Goal: Transaction & Acquisition: Book appointment/travel/reservation

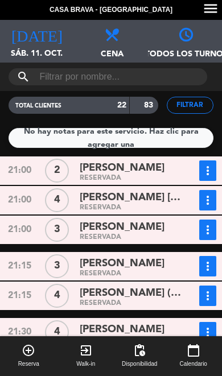
click at [38, 41] on icon "[DATE]" at bounding box center [36, 34] width 51 height 16
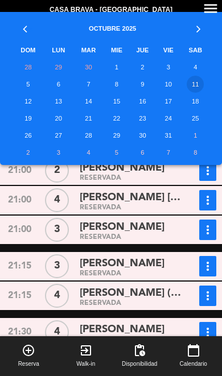
click at [199, 83] on td "11" at bounding box center [195, 84] width 29 height 17
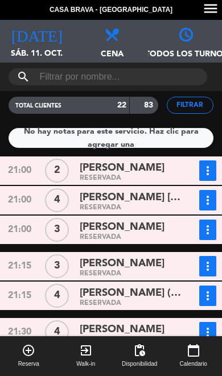
click at [26, 359] on span "Reserva" at bounding box center [28, 363] width 21 height 9
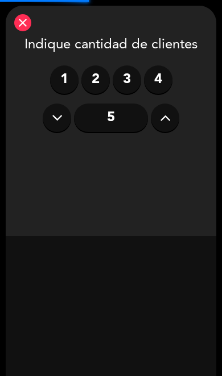
click at [167, 123] on icon at bounding box center [165, 117] width 11 height 17
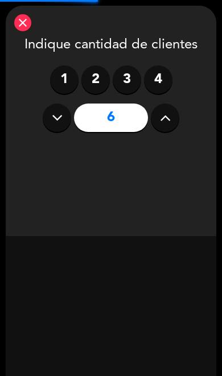
click at [171, 123] on button at bounding box center [165, 118] width 28 height 28
click at [166, 121] on icon at bounding box center [165, 117] width 11 height 17
type input "8"
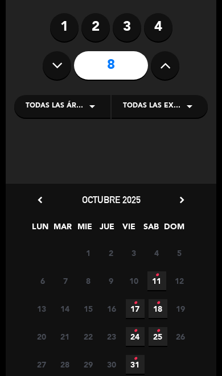
click at [163, 276] on span "11 •" at bounding box center [156, 280] width 19 height 19
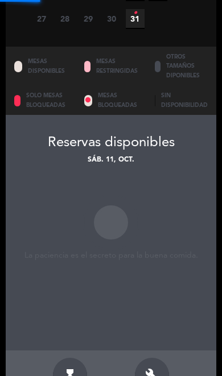
scroll to position [445, 0]
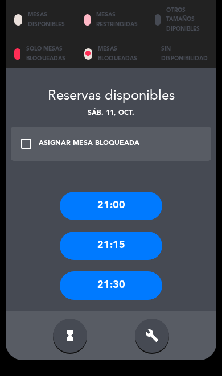
click at [140, 271] on div "21:30" at bounding box center [111, 285] width 102 height 28
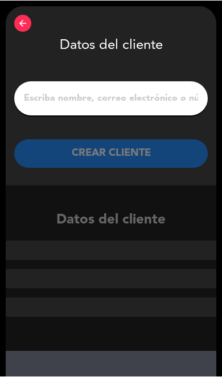
scroll to position [0, 0]
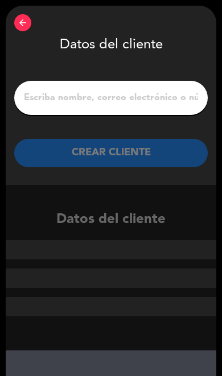
click at [44, 101] on input "1" at bounding box center [111, 98] width 176 height 16
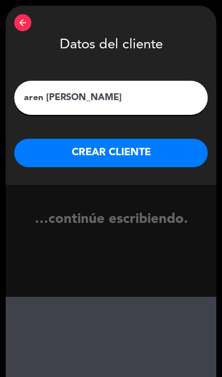
type input "[PERSON_NAME]"
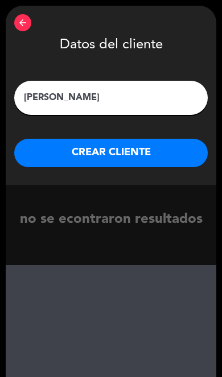
click at [40, 150] on button "CREAR CLIENTE" at bounding box center [110, 153] width 193 height 28
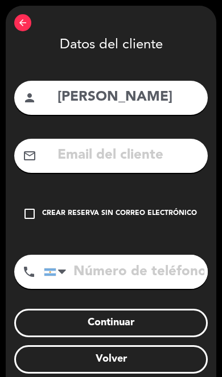
click at [71, 154] on input "text" at bounding box center [127, 155] width 143 height 23
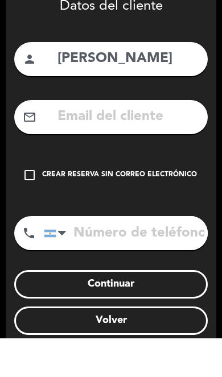
click at [76, 144] on input "text" at bounding box center [127, 155] width 143 height 23
paste input "[PERSON_NAME][EMAIL_ADDRESS][PERSON_NAME][DOMAIN_NAME]"
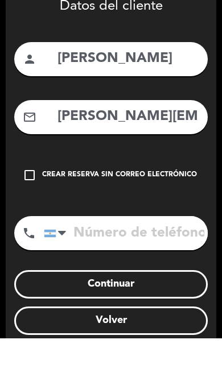
click at [60, 144] on input "[PERSON_NAME][EMAIL_ADDRESS][PERSON_NAME][DOMAIN_NAME]" at bounding box center [127, 155] width 143 height 23
paste input "text"
type input "[PERSON_NAME][EMAIL_ADDRESS][PERSON_NAME][DOMAIN_NAME]"
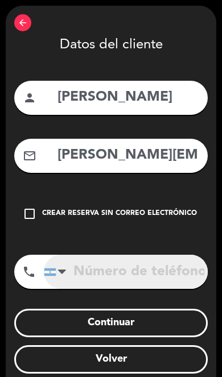
click at [142, 275] on input "tel" at bounding box center [126, 272] width 164 height 34
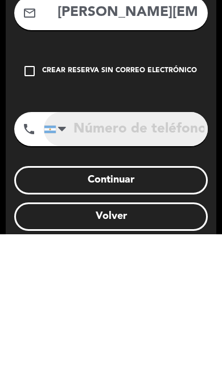
click at [93, 255] on input "tel" at bounding box center [126, 272] width 164 height 34
paste input "9 3415 00-9492"
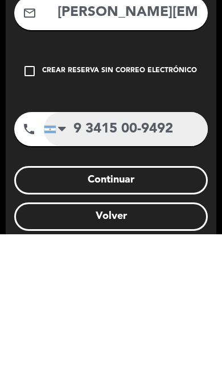
type input "9 3415 00-9492"
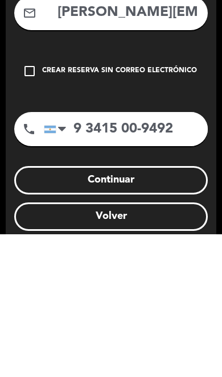
click at [200, 309] on button "Continuar" at bounding box center [110, 323] width 193 height 28
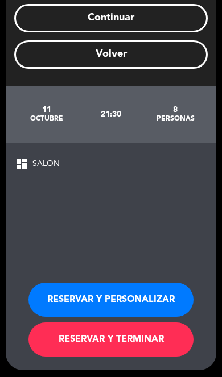
scroll to position [322, 0]
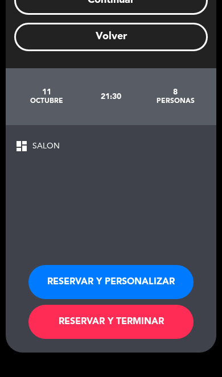
click at [180, 305] on button "RESERVAR Y TERMINAR" at bounding box center [110, 322] width 165 height 34
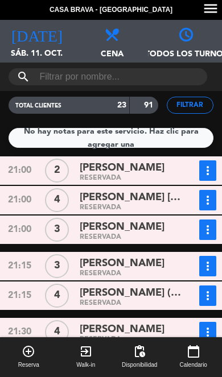
click at [28, 362] on span "Reserva" at bounding box center [28, 365] width 21 height 9
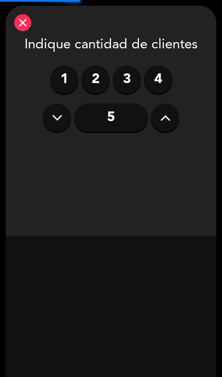
click at [170, 123] on icon at bounding box center [165, 117] width 11 height 17
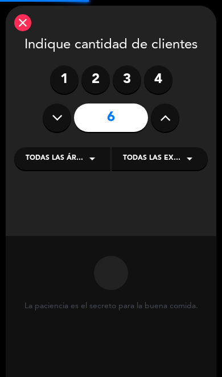
click at [170, 123] on icon at bounding box center [165, 117] width 11 height 17
type input "7"
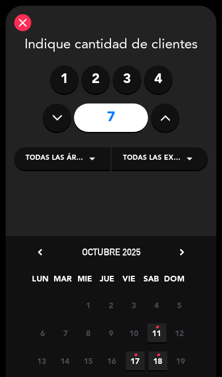
click at [160, 337] on span "11 •" at bounding box center [156, 333] width 19 height 19
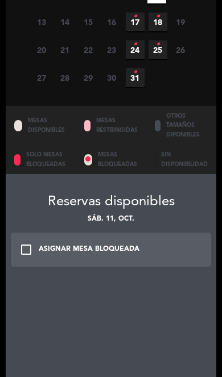
scroll to position [339, 0]
click at [173, 233] on div "check_box_outline_blank ASIGNAR MESA BLOQUEADA" at bounding box center [111, 250] width 200 height 34
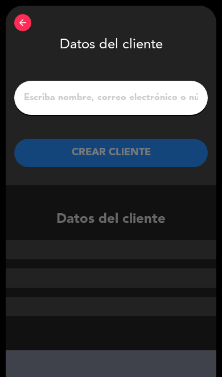
scroll to position [0, 0]
click at [29, 23] on div "arrow_back" at bounding box center [22, 22] width 17 height 17
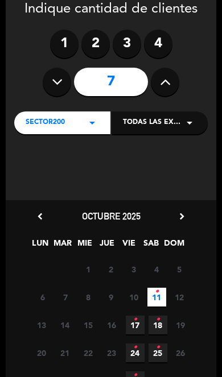
scroll to position [36, 0]
click at [157, 293] on icon "•" at bounding box center [157, 292] width 4 height 18
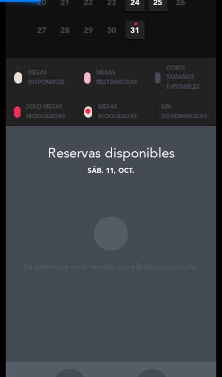
scroll to position [61, 0]
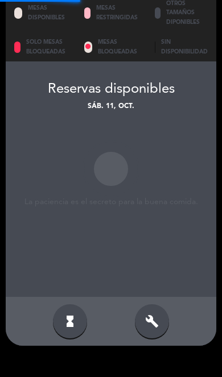
click at [160, 304] on div "build" at bounding box center [152, 321] width 34 height 34
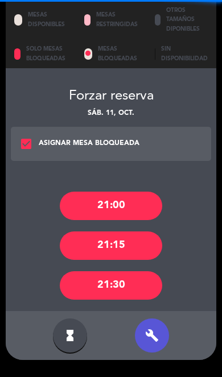
click at [81, 271] on div "21:30" at bounding box center [111, 285] width 102 height 28
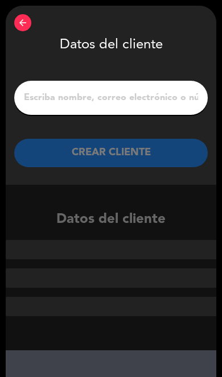
scroll to position [0, 0]
click at [23, 22] on icon "arrow_back" at bounding box center [23, 23] width 10 height 10
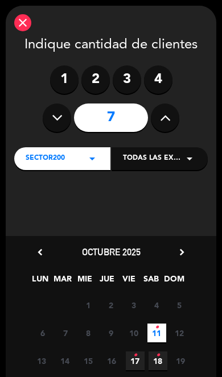
click at [24, 22] on icon "close" at bounding box center [23, 23] width 14 height 14
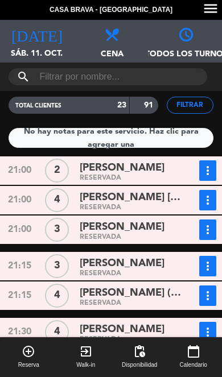
click at [27, 357] on icon "add_circle_outline" at bounding box center [29, 352] width 14 height 14
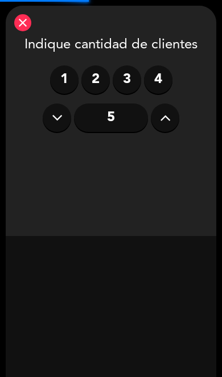
click at [156, 118] on button at bounding box center [165, 118] width 28 height 28
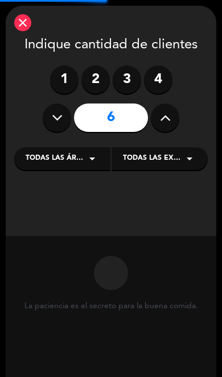
click at [167, 117] on icon at bounding box center [165, 117] width 11 height 17
type input "7"
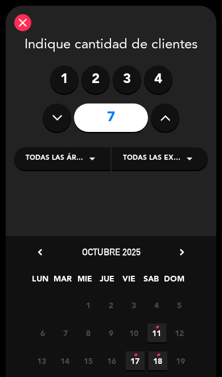
click at [162, 337] on span "11 •" at bounding box center [156, 333] width 19 height 19
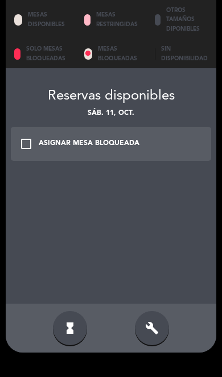
click at [162, 311] on div "build" at bounding box center [152, 328] width 34 height 34
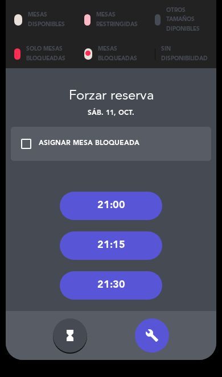
click at [135, 271] on div "21:30" at bounding box center [111, 285] width 102 height 28
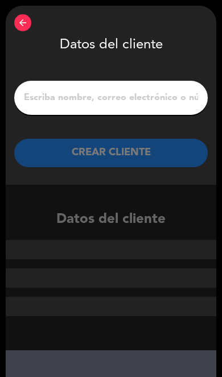
scroll to position [-1, 0]
click at [36, 96] on input "1" at bounding box center [111, 98] width 176 height 16
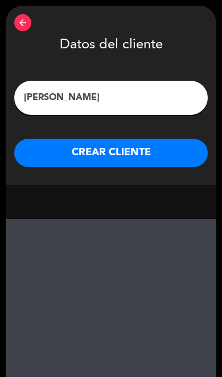
type input "[PERSON_NAME]"
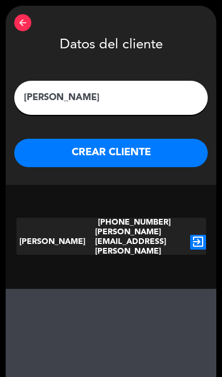
click at [42, 152] on button "CREAR CLIENTE" at bounding box center [110, 153] width 193 height 28
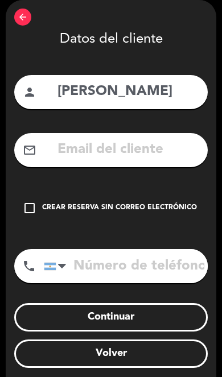
scroll to position [6, 0]
click at [69, 150] on input "text" at bounding box center [127, 149] width 143 height 23
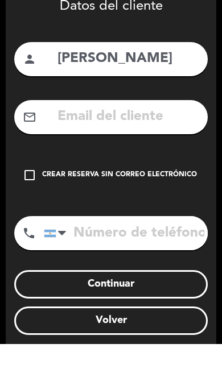
click at [107, 80] on input "[PERSON_NAME]" at bounding box center [127, 91] width 143 height 23
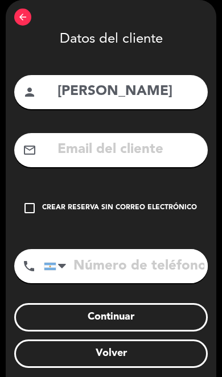
click at [86, 147] on input "text" at bounding box center [127, 149] width 143 height 23
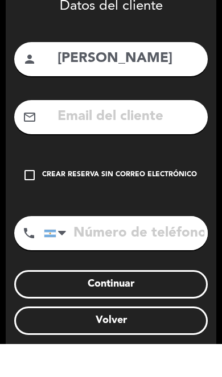
paste input "[PERSON_NAME][EMAIL_ADDRESS][PERSON_NAME][DOMAIN_NAME]"
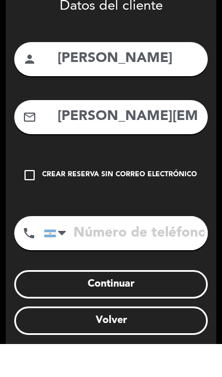
type input "[PERSON_NAME][EMAIL_ADDRESS][PERSON_NAME][DOMAIN_NAME]"
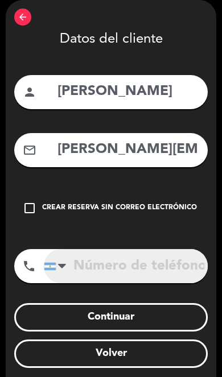
click at [154, 268] on input "tel" at bounding box center [126, 266] width 164 height 34
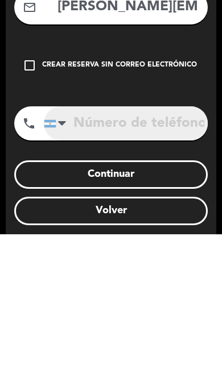
click at [94, 249] on input "tel" at bounding box center [126, 266] width 164 height 34
paste input "9 3415 00-9492"
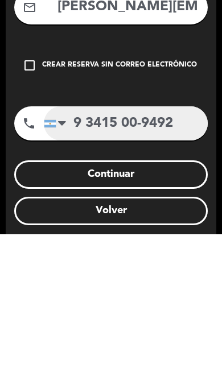
type input "9 3415 00-9492"
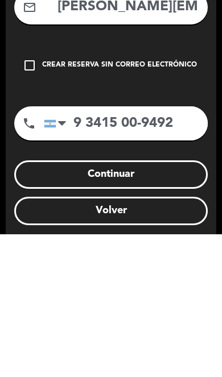
click at [192, 303] on button "Continuar" at bounding box center [110, 317] width 193 height 28
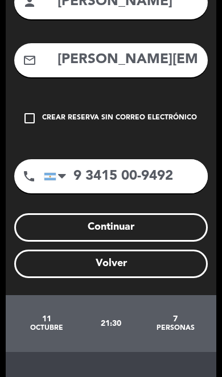
scroll to position [67, 0]
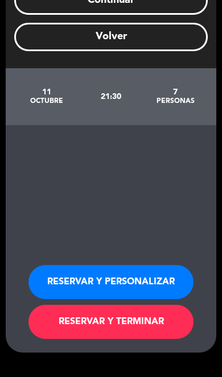
click at [175, 305] on button "RESERVAR Y TERMINAR" at bounding box center [110, 322] width 165 height 34
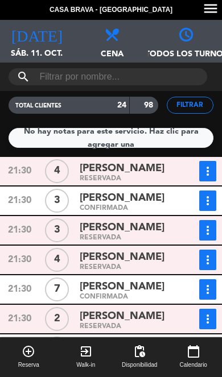
scroll to position [516, 0]
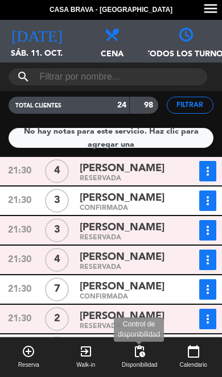
click at [138, 357] on span "pending_actions" at bounding box center [140, 352] width 14 height 14
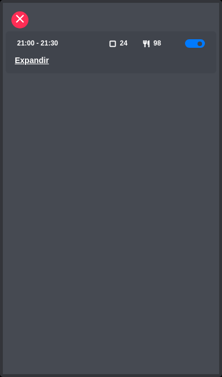
click at [38, 64] on u "Expandir" at bounding box center [32, 60] width 34 height 9
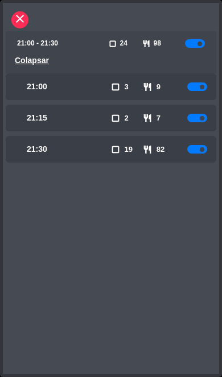
click at [22, 18] on icon "close" at bounding box center [20, 19] width 14 height 14
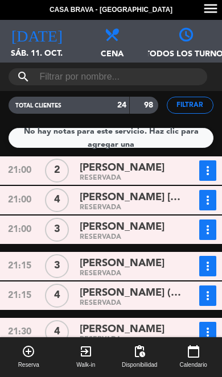
scroll to position [0, 0]
